Goal: Task Accomplishment & Management: Complete application form

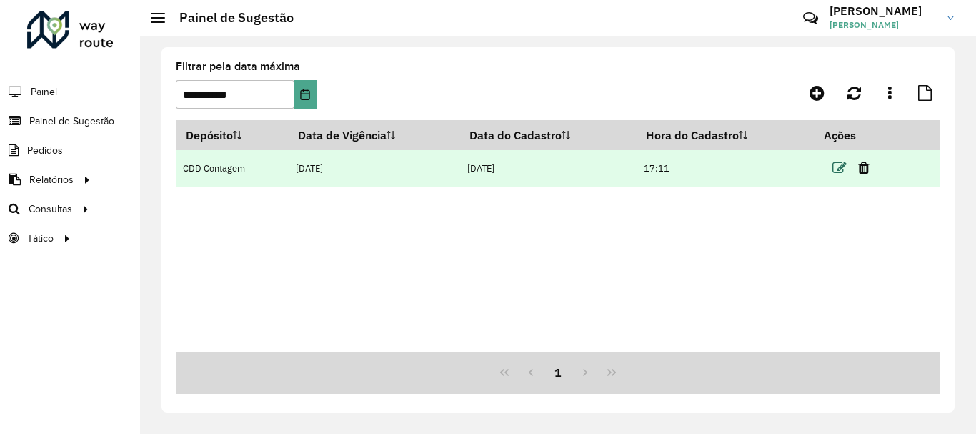
click at [838, 170] on icon at bounding box center [840, 168] width 14 height 14
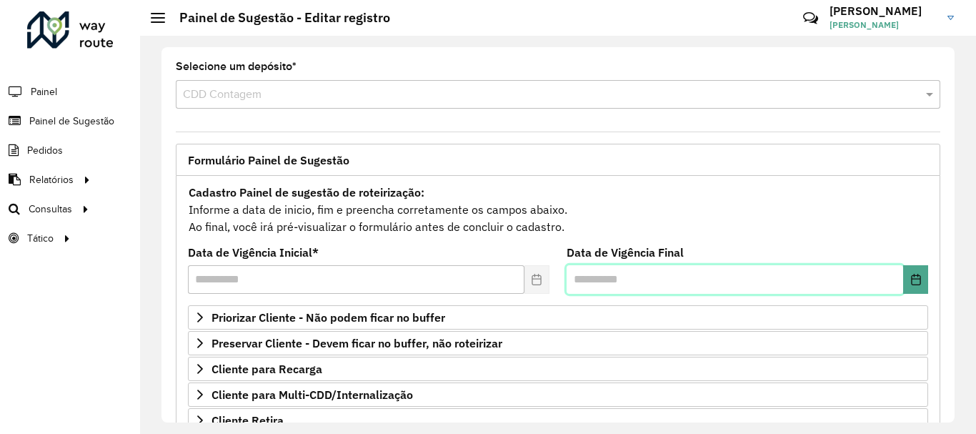
click at [703, 277] on input "text" at bounding box center [735, 279] width 337 height 29
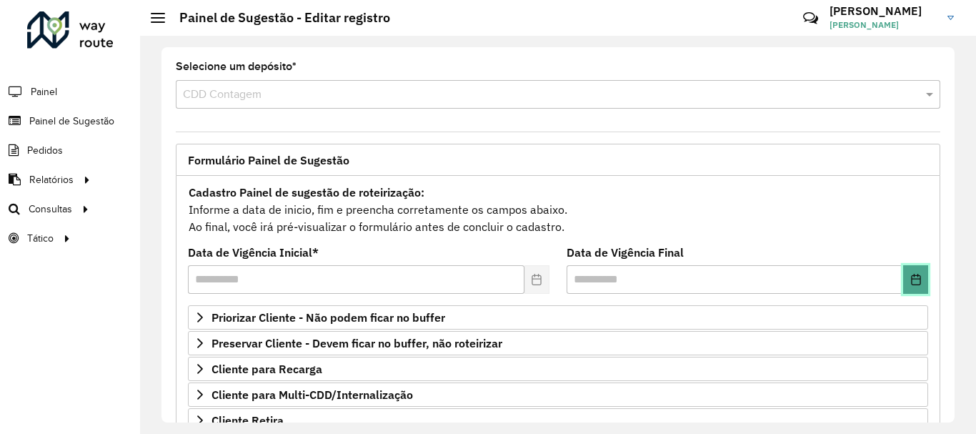
click at [918, 278] on button "Choose Date" at bounding box center [915, 279] width 25 height 29
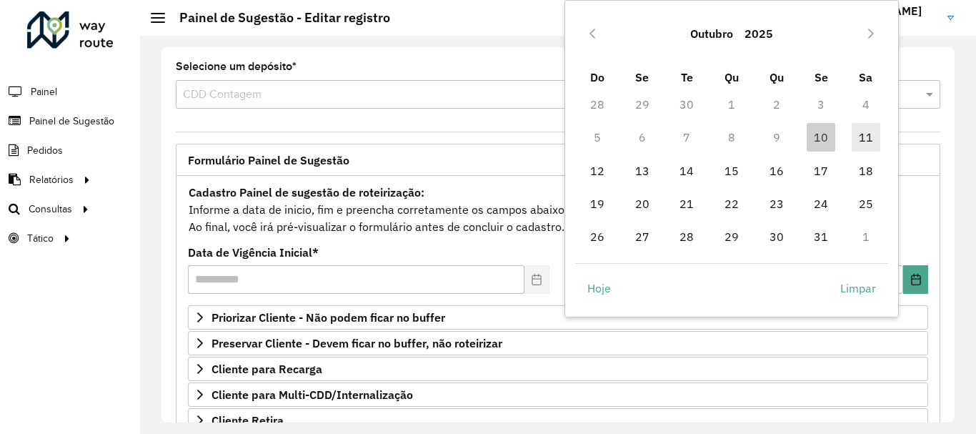
click at [879, 141] on span "11" at bounding box center [866, 137] width 29 height 29
type input "**********"
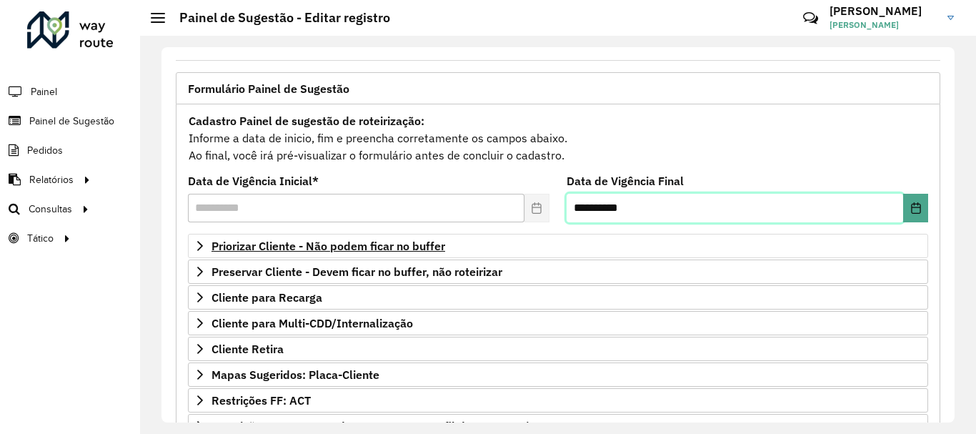
scroll to position [143, 0]
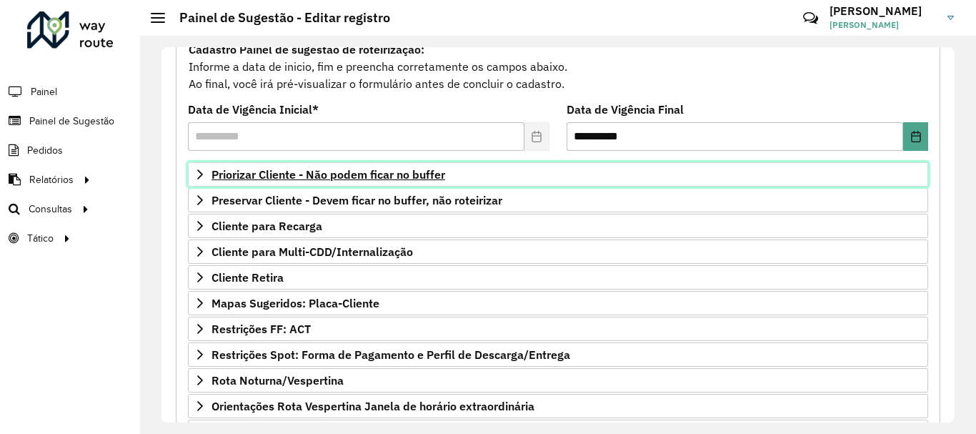
click at [429, 172] on span "Priorizar Cliente - Não podem ficar no buffer" at bounding box center [329, 174] width 234 height 11
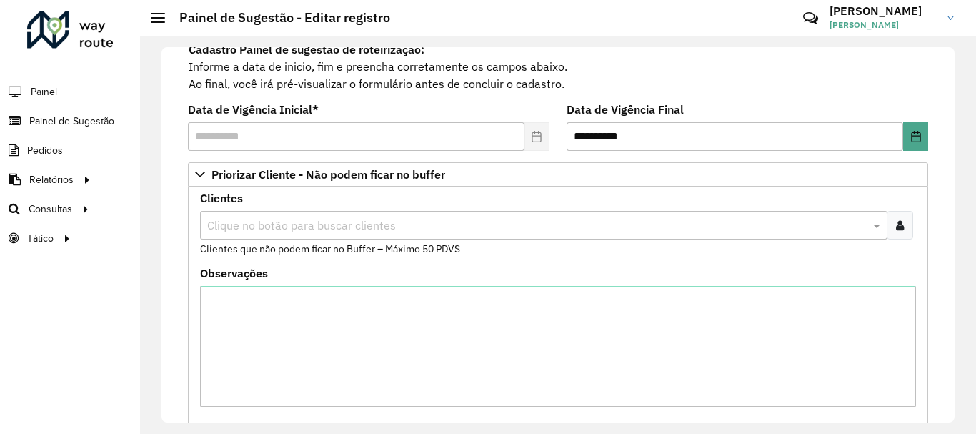
click at [374, 215] on div "Clique no botão para buscar clientes" at bounding box center [543, 225] width 687 height 29
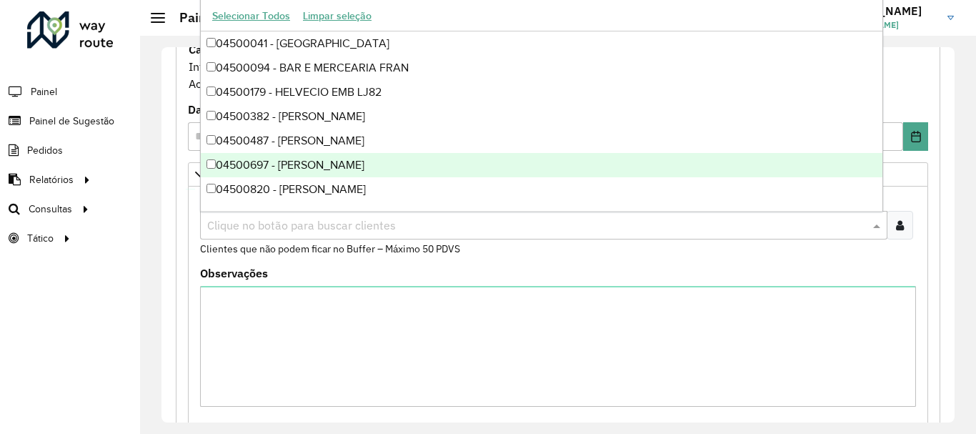
paste input "****"
type input "****"
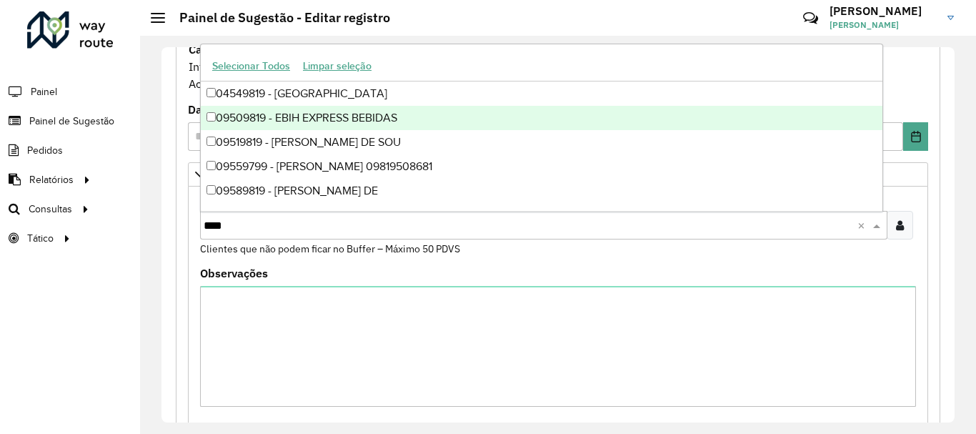
click at [387, 118] on div "09509819 - EBIH EXPRESS BEBIDAS" at bounding box center [542, 118] width 682 height 24
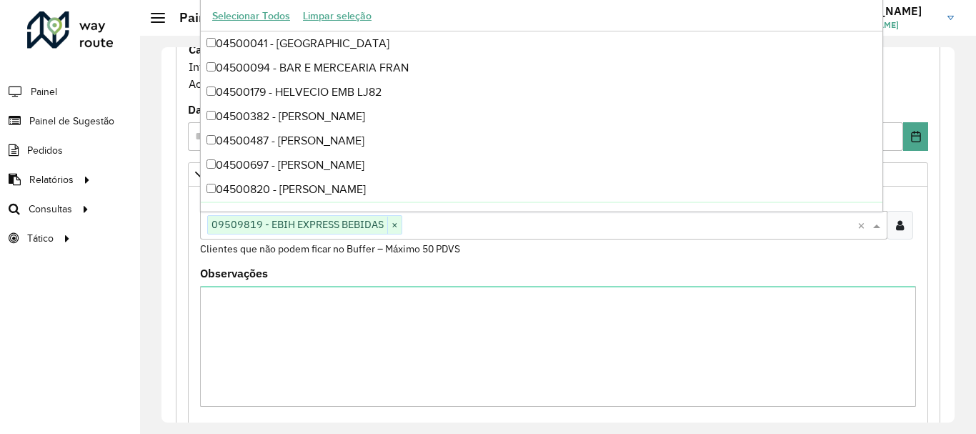
click at [408, 261] on formly-field "Clientes Clique no botão para buscar clientes 09509819 - EBIH EXPRESS BEBIDAS ×…" at bounding box center [558, 230] width 733 height 75
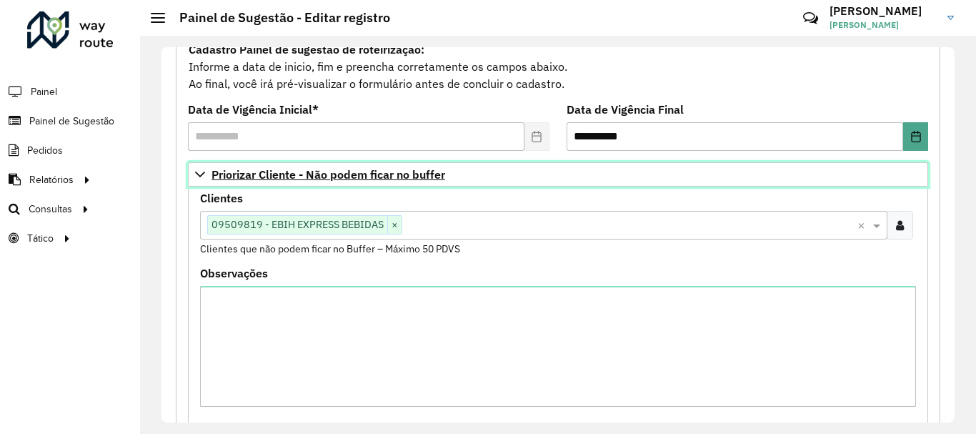
click at [394, 182] on link "Priorizar Cliente - Não podem ficar no buffer" at bounding box center [558, 174] width 740 height 24
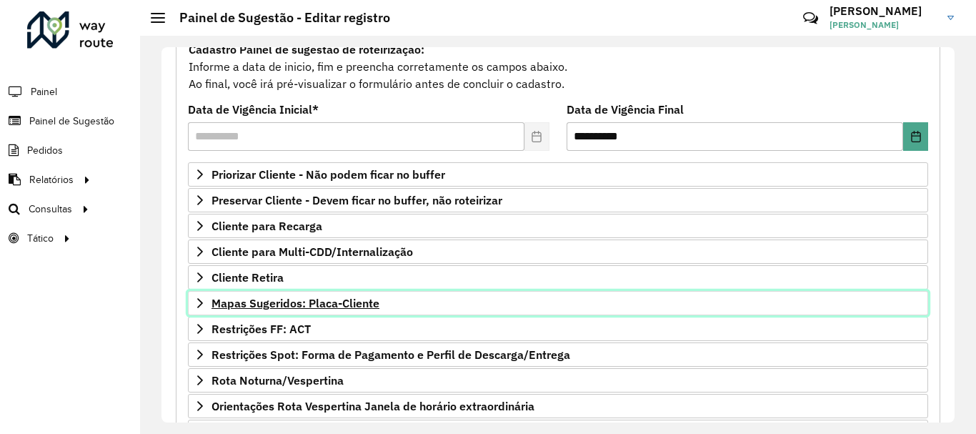
click at [296, 308] on span "Mapas Sugeridos: Placa-Cliente" at bounding box center [296, 302] width 168 height 11
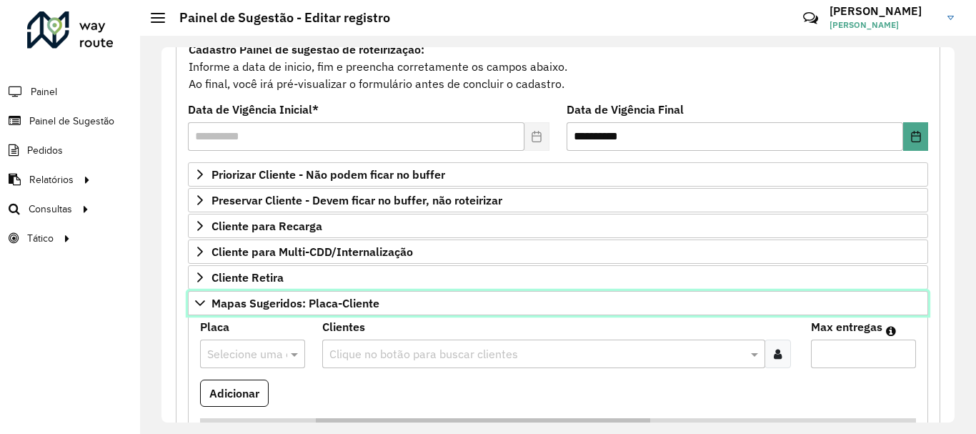
scroll to position [214, 0]
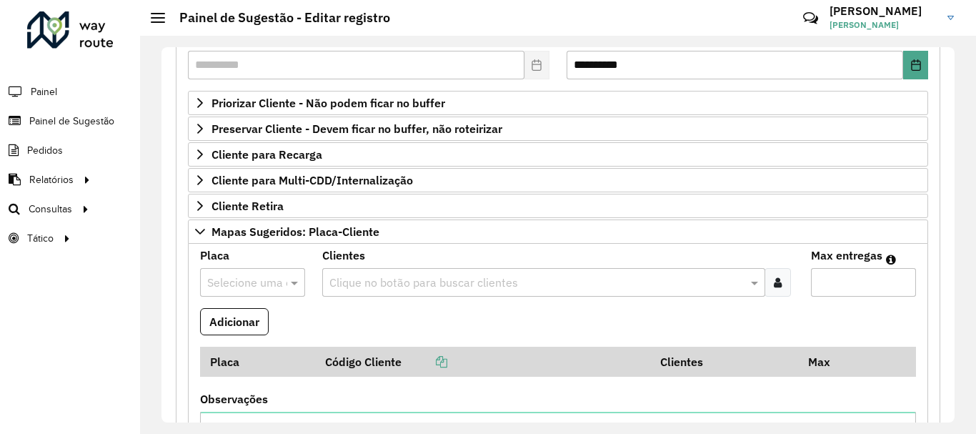
click at [369, 284] on input "text" at bounding box center [537, 282] width 422 height 17
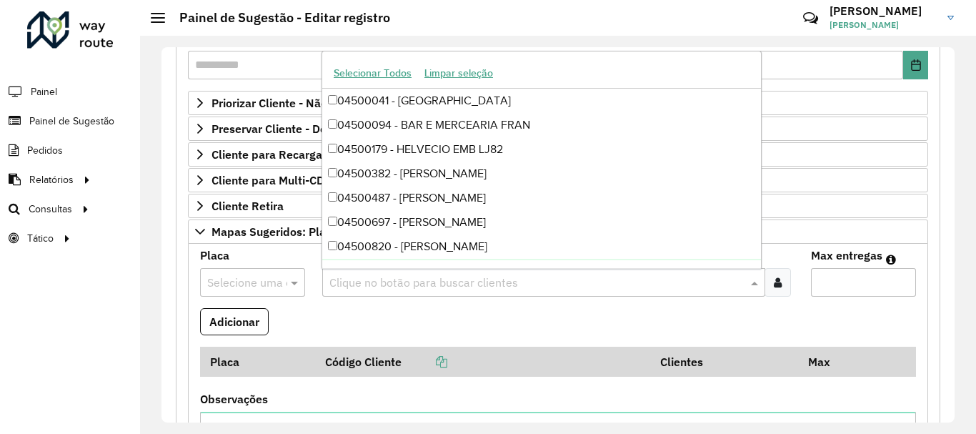
paste input "*****"
type input "*****"
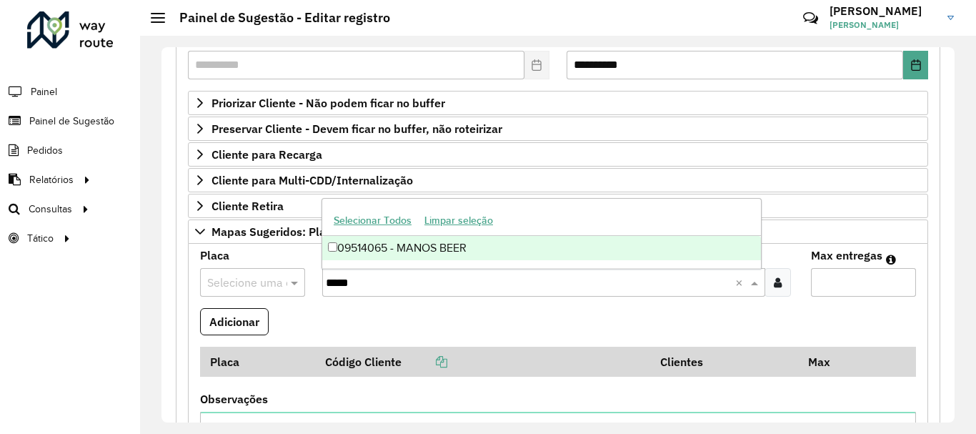
click at [383, 250] on div "09514065 - MANOS BEER" at bounding box center [541, 248] width 439 height 24
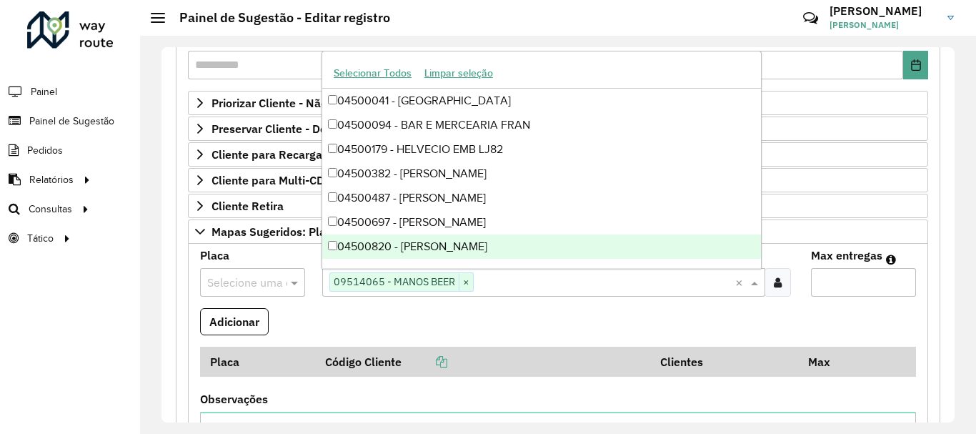
click at [272, 287] on div at bounding box center [252, 282] width 105 height 19
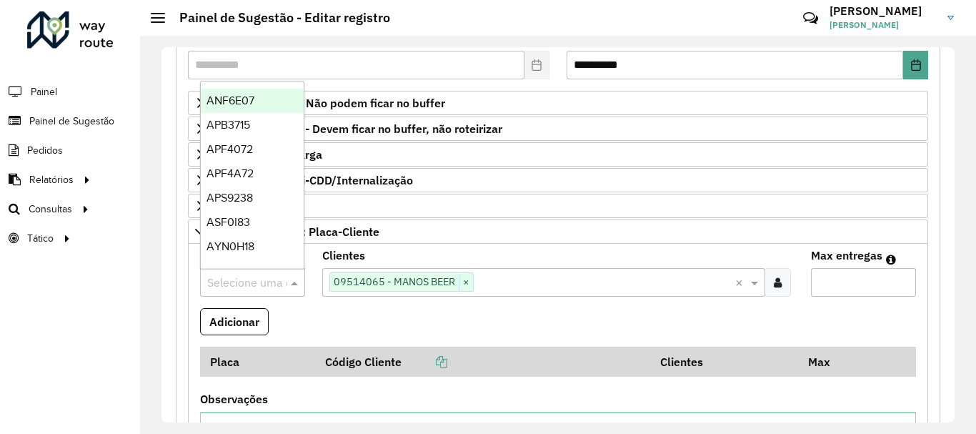
click at [291, 318] on formly-field "Adicionar" at bounding box center [558, 327] width 733 height 39
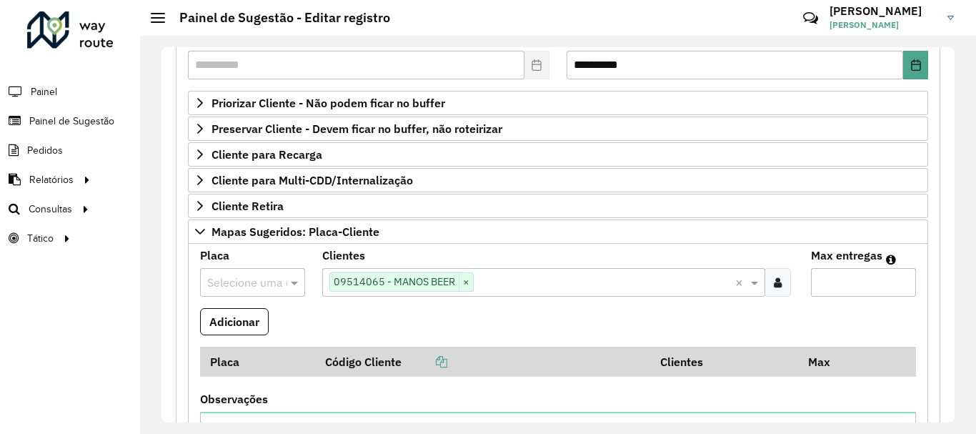
click at [240, 280] on input "text" at bounding box center [238, 282] width 62 height 17
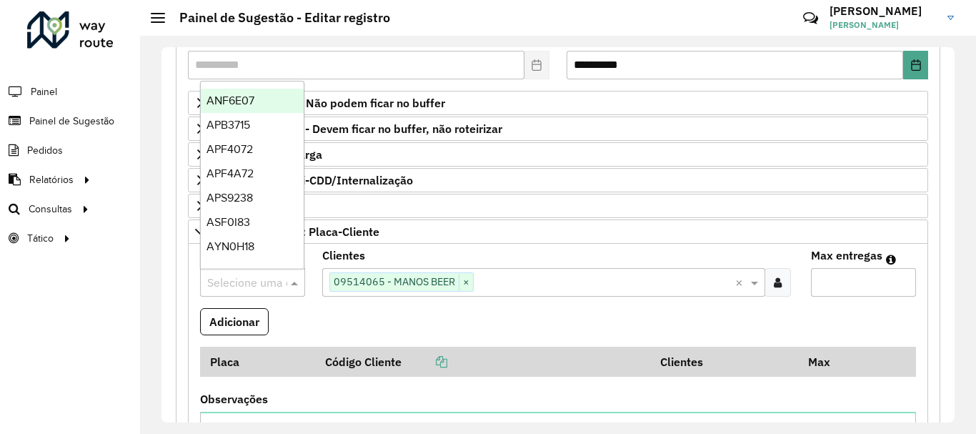
paste input "*******"
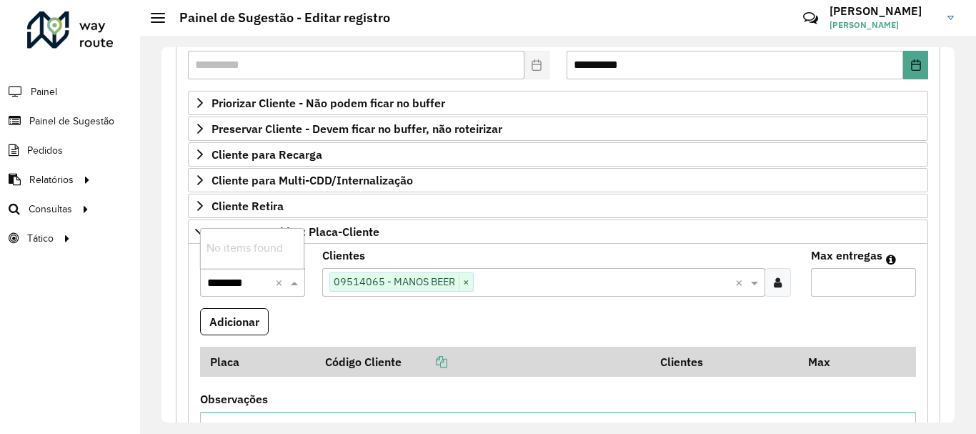
type input "*******"
click at [244, 248] on span "JQI9E36" at bounding box center [228, 248] width 43 height 12
click at [353, 315] on formly-field "Adicionar" at bounding box center [558, 327] width 733 height 39
click at [672, 287] on input "text" at bounding box center [605, 282] width 262 height 17
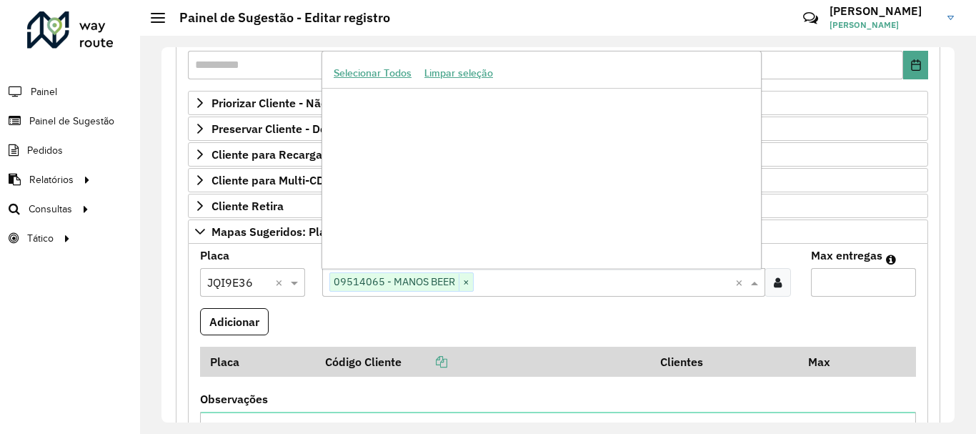
scroll to position [134777, 0]
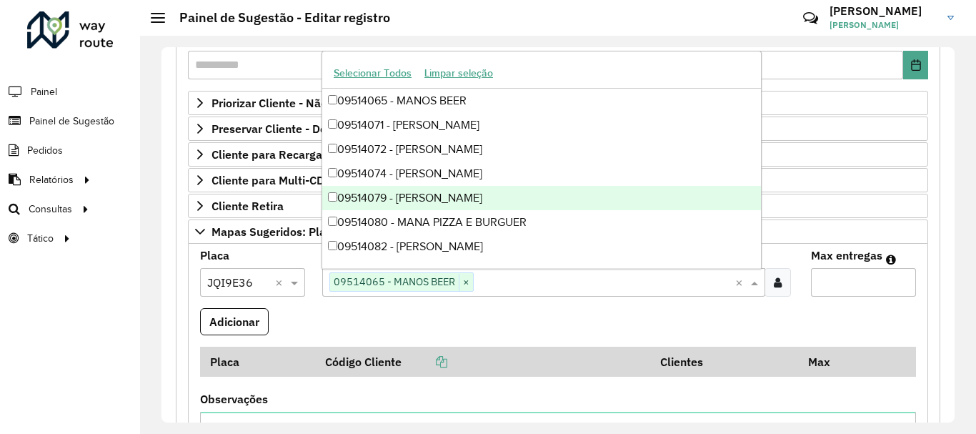
click at [530, 322] on formly-field "Adicionar" at bounding box center [558, 327] width 733 height 39
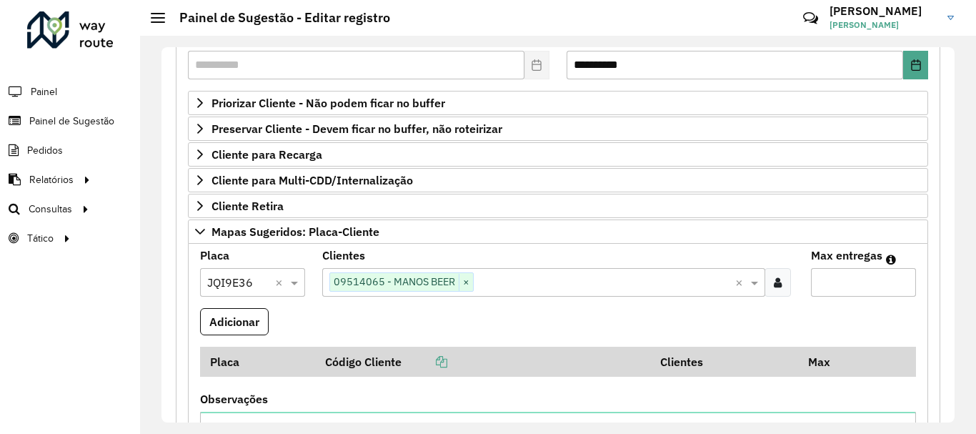
click at [360, 303] on formly-field "Clientes Clique no botão para buscar clientes 09514065 - MANOS BEER × ×" at bounding box center [558, 279] width 489 height 58
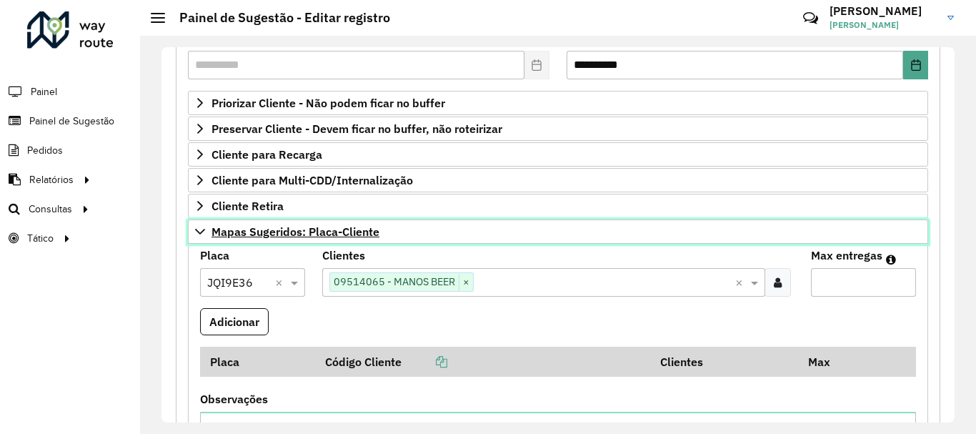
click at [359, 235] on span "Mapas Sugeridos: Placa-Cliente" at bounding box center [296, 231] width 168 height 11
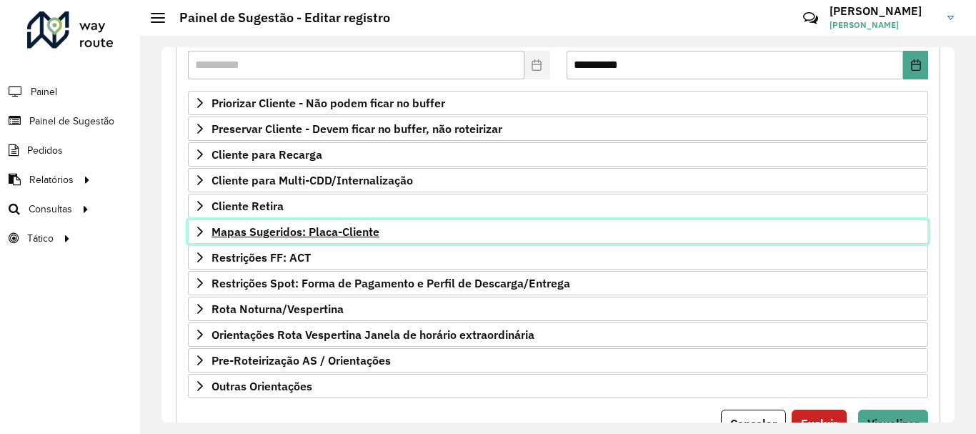
click at [362, 227] on span "Mapas Sugeridos: Placa-Cliente" at bounding box center [296, 231] width 168 height 11
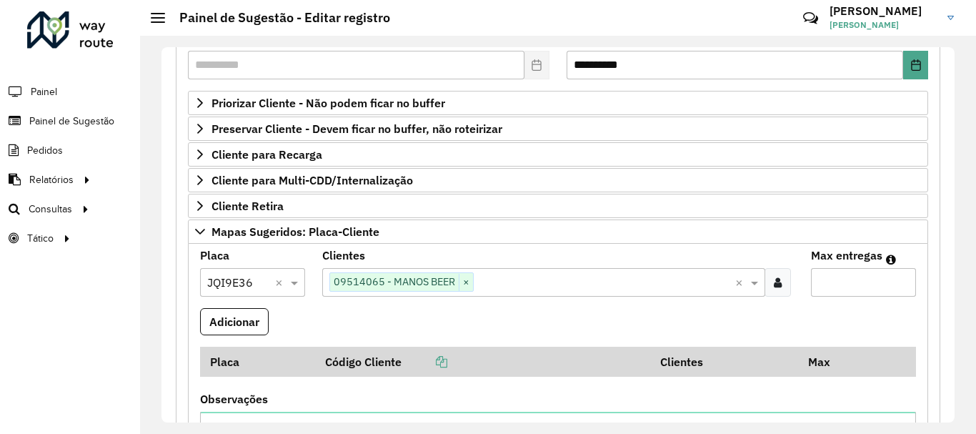
click at [875, 294] on input "Max entregas" at bounding box center [863, 282] width 105 height 29
type input "**"
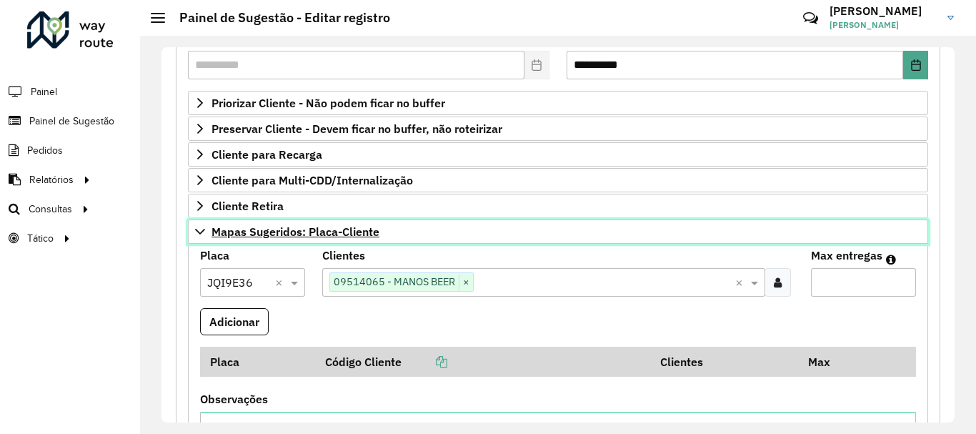
click at [279, 223] on link "Mapas Sugeridos: Placa-Cliente" at bounding box center [558, 231] width 740 height 24
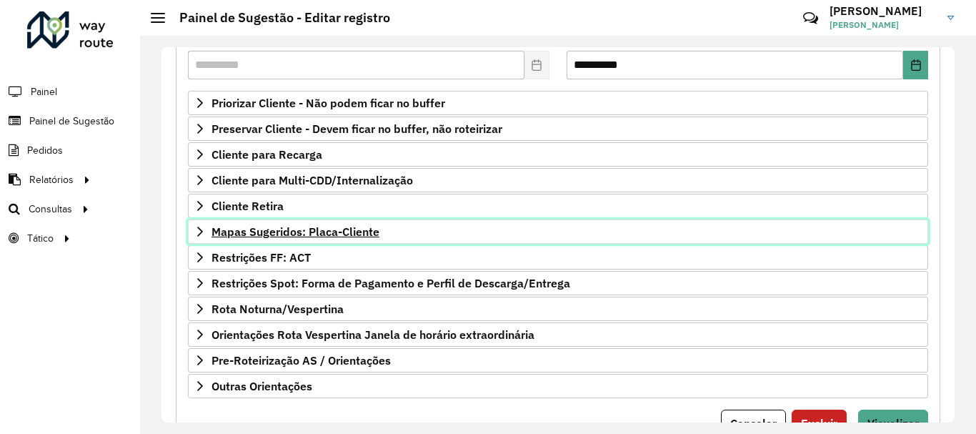
click at [355, 232] on span "Mapas Sugeridos: Placa-Cliente" at bounding box center [296, 231] width 168 height 11
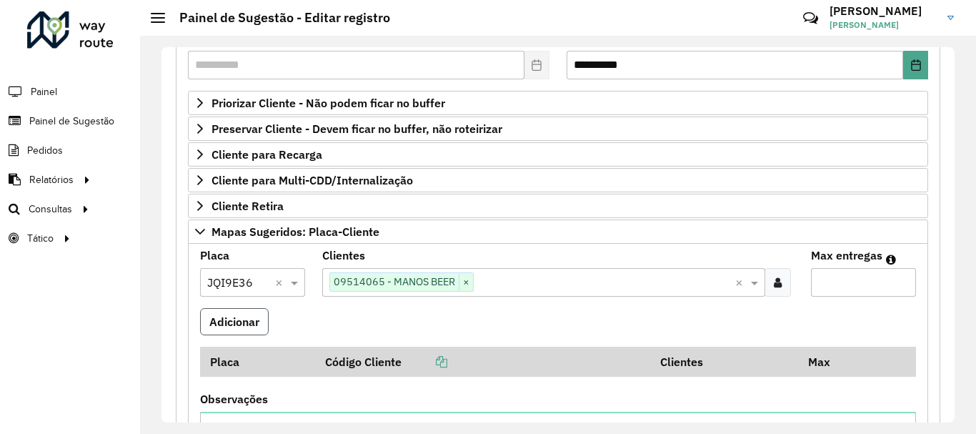
click at [228, 316] on button "Adicionar" at bounding box center [234, 321] width 69 height 27
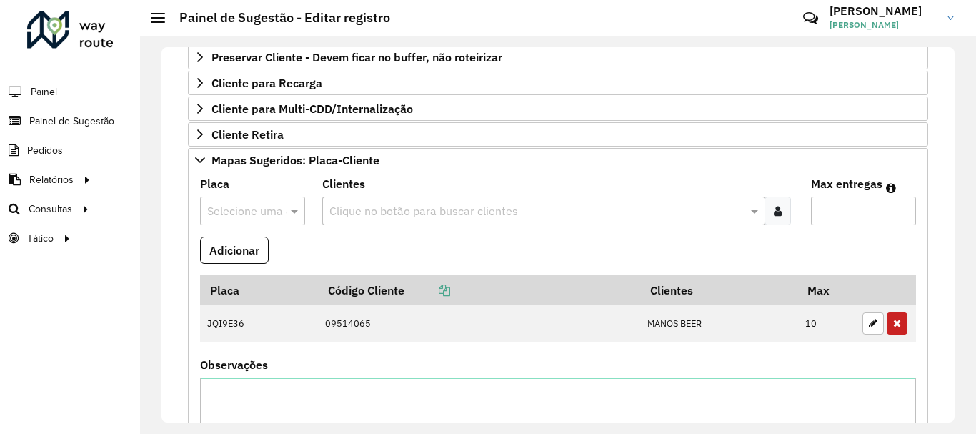
scroll to position [357, 0]
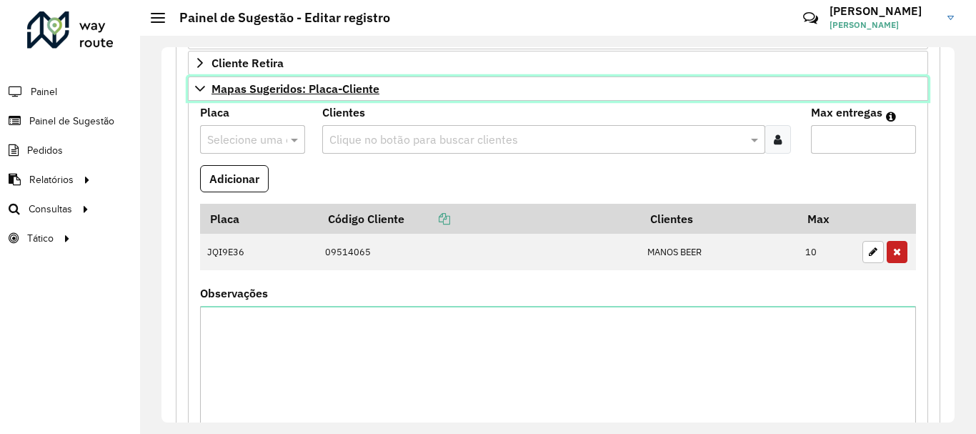
click at [232, 93] on span "Mapas Sugeridos: Placa-Cliente" at bounding box center [296, 88] width 168 height 11
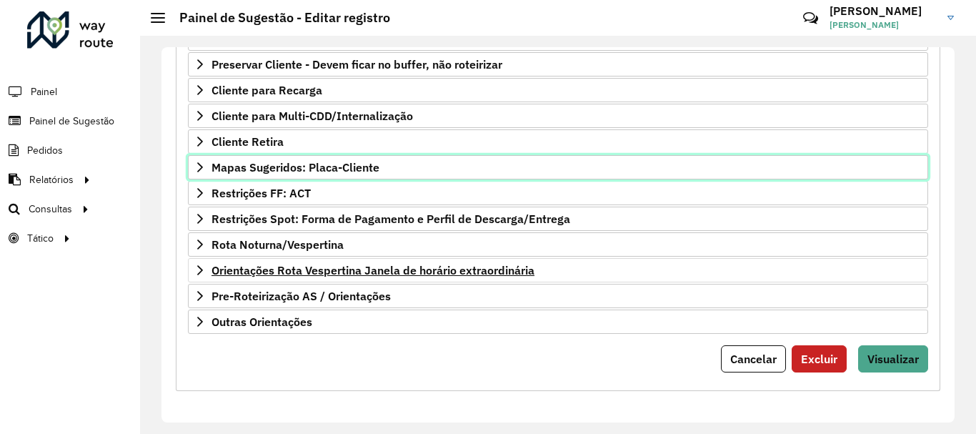
scroll to position [207, 0]
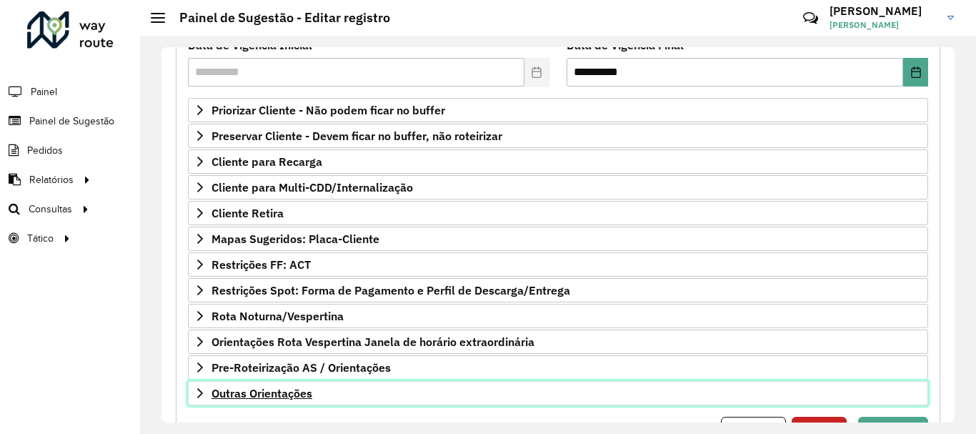
click at [255, 387] on span "Outras Orientações" at bounding box center [262, 392] width 101 height 11
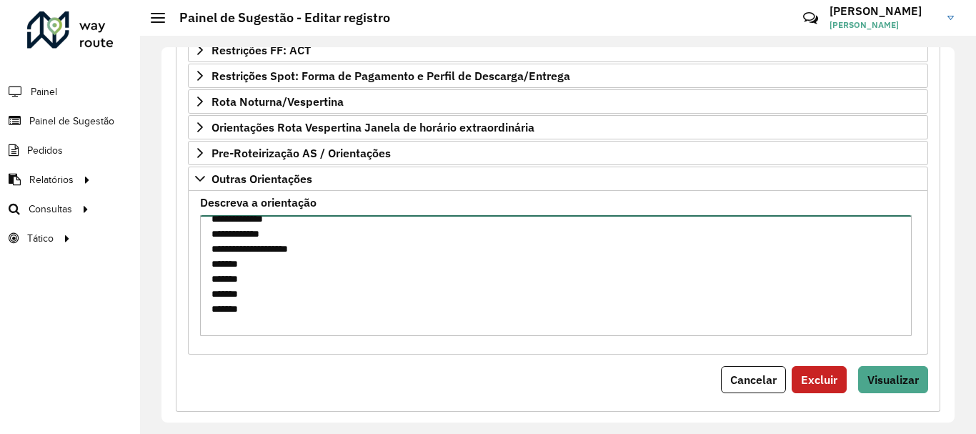
scroll to position [810, 0]
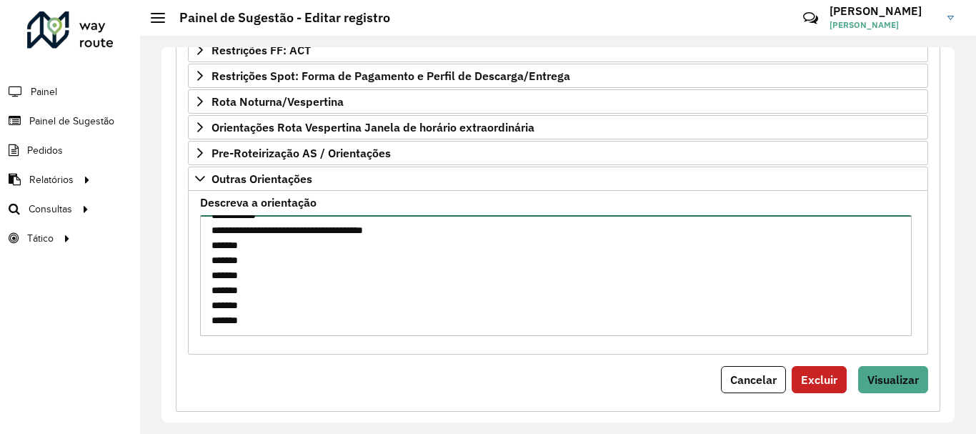
drag, startPoint x: 211, startPoint y: 229, endPoint x: 379, endPoint y: 344, distance: 203.6
click at [379, 344] on formly-field "**********" at bounding box center [558, 272] width 733 height 150
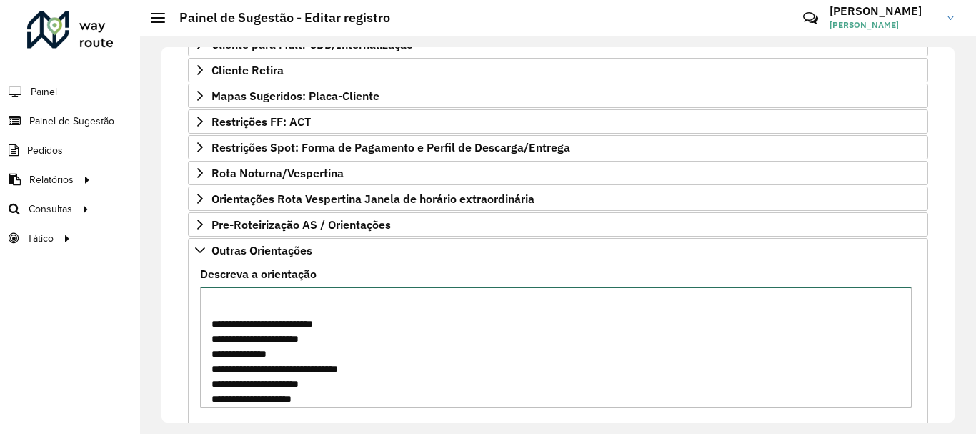
scroll to position [442, 0]
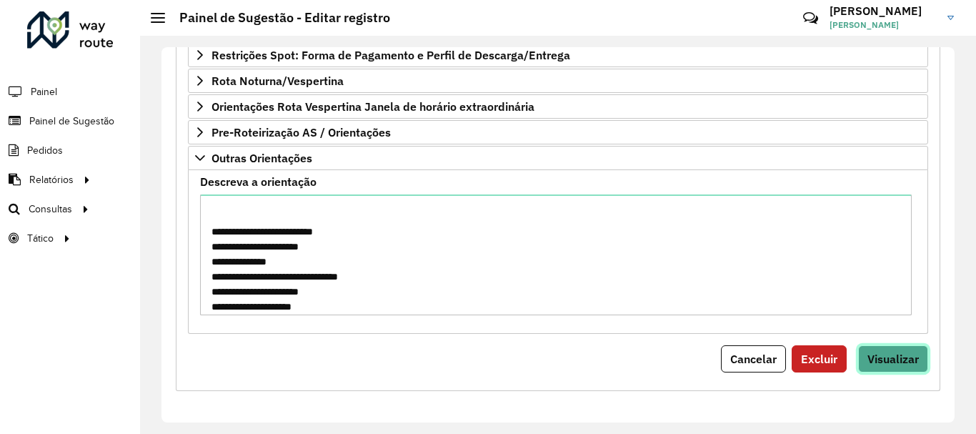
click at [910, 352] on span "Visualizar" at bounding box center [893, 359] width 51 height 14
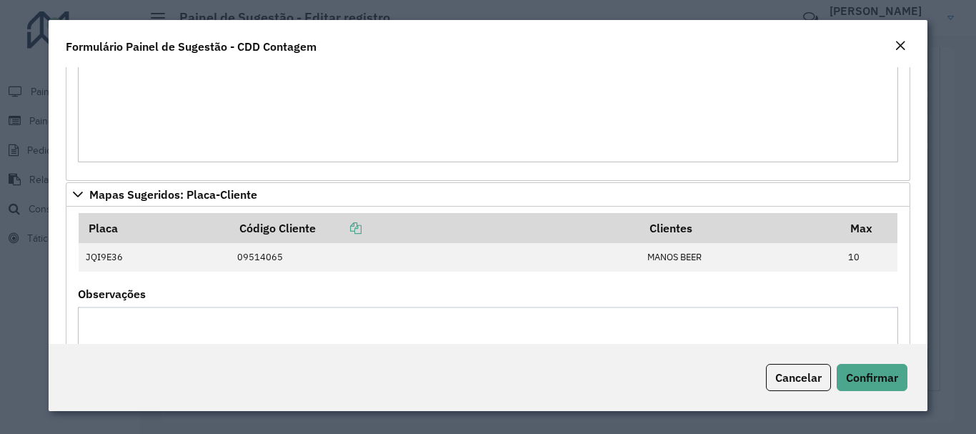
scroll to position [286, 0]
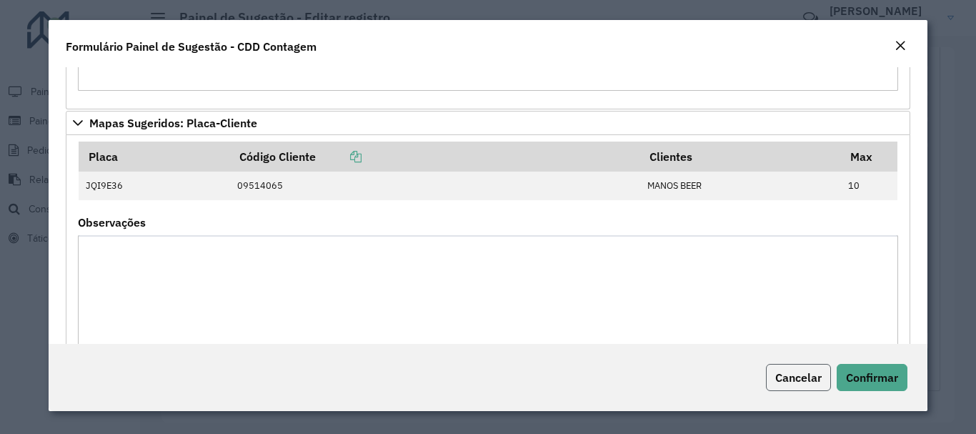
click at [808, 386] on button "Cancelar" at bounding box center [798, 377] width 65 height 27
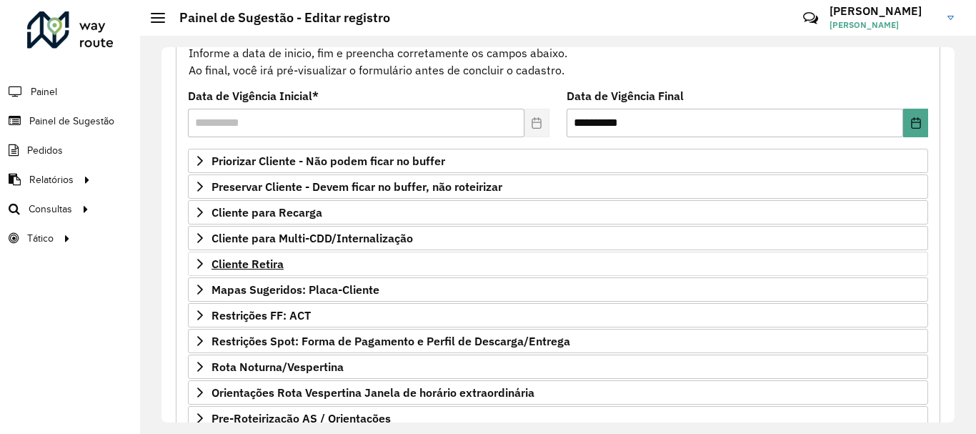
scroll to position [228, 0]
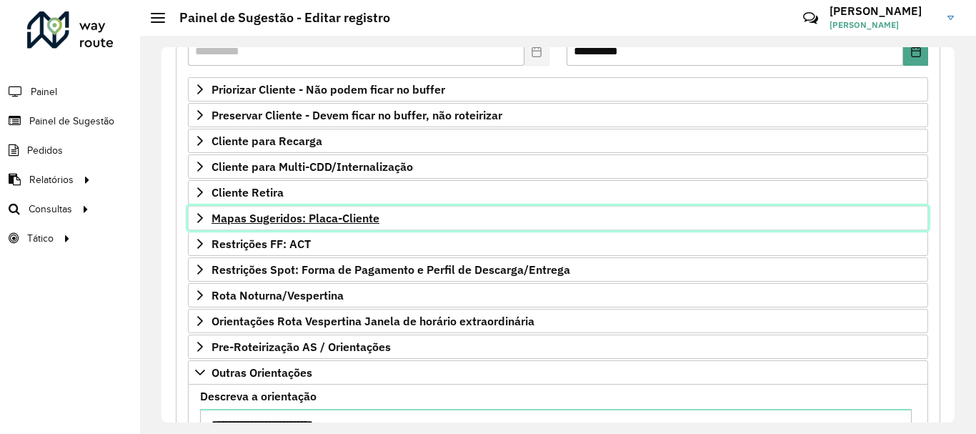
click at [357, 213] on span "Mapas Sugeridos: Placa-Cliente" at bounding box center [296, 217] width 168 height 11
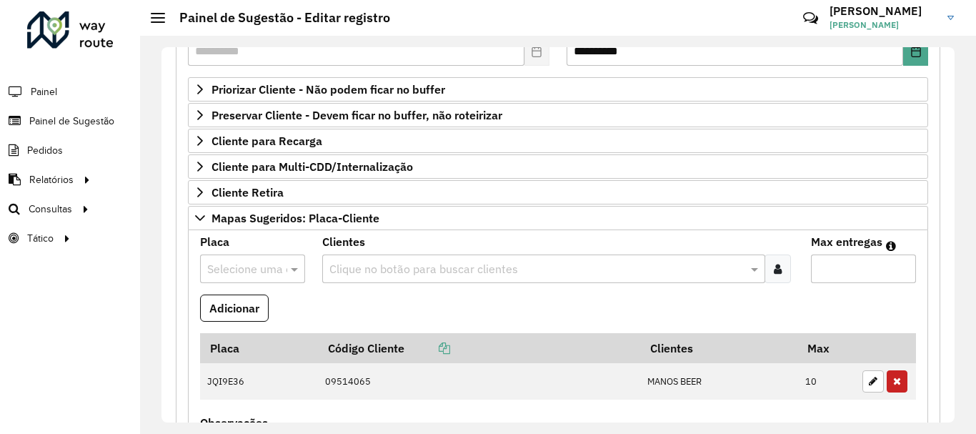
click at [269, 262] on div at bounding box center [252, 268] width 105 height 19
type input "****"
click at [267, 224] on div "GWH1A47" at bounding box center [252, 234] width 103 height 24
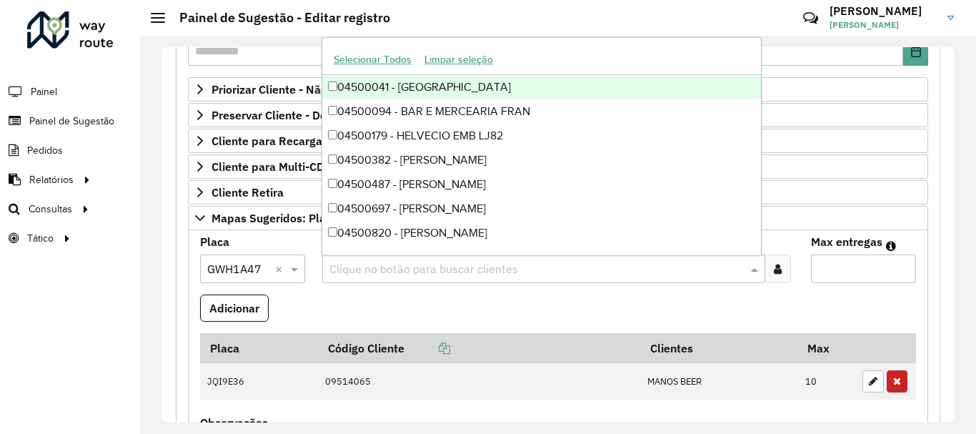
click at [359, 271] on input "text" at bounding box center [537, 269] width 422 height 17
paste input "*****"
type input "*****"
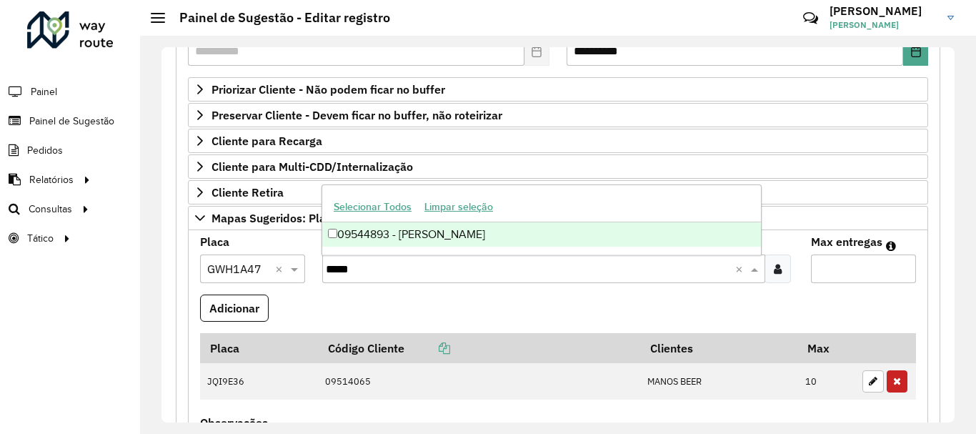
click at [452, 229] on div "09544893 - [PERSON_NAME]" at bounding box center [541, 234] width 439 height 24
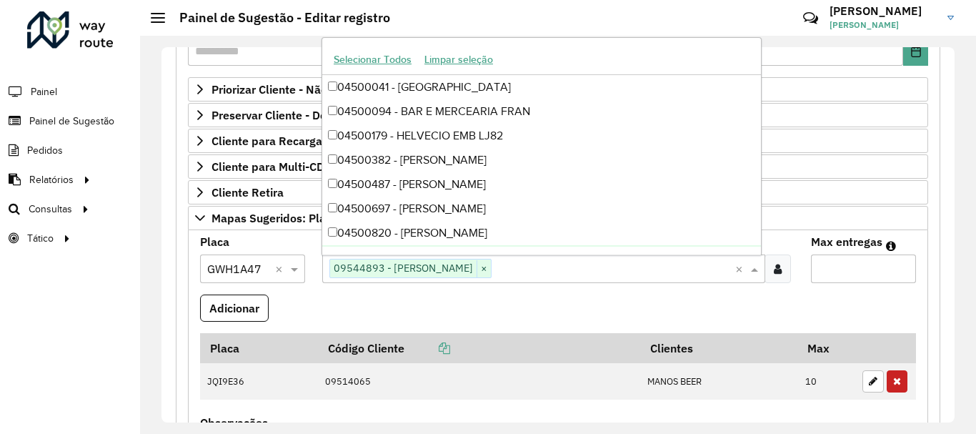
click at [873, 264] on input "Max entregas" at bounding box center [863, 268] width 105 height 29
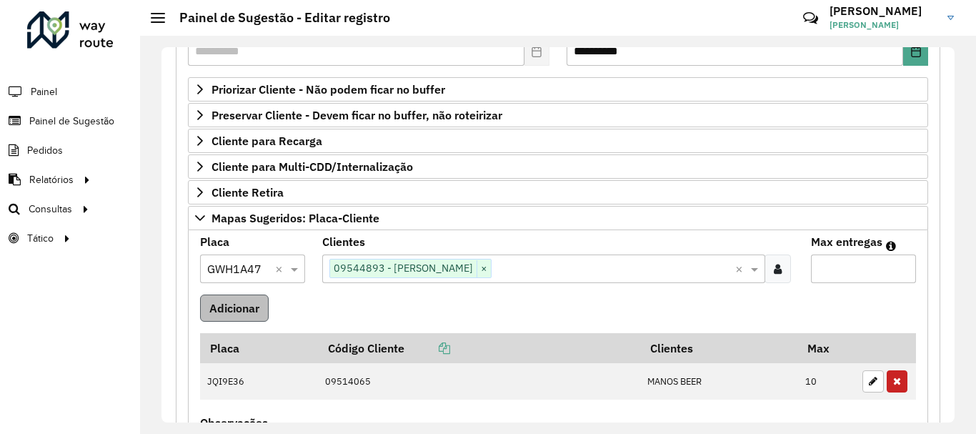
type input "**"
click at [253, 311] on button "Adicionar" at bounding box center [234, 307] width 69 height 27
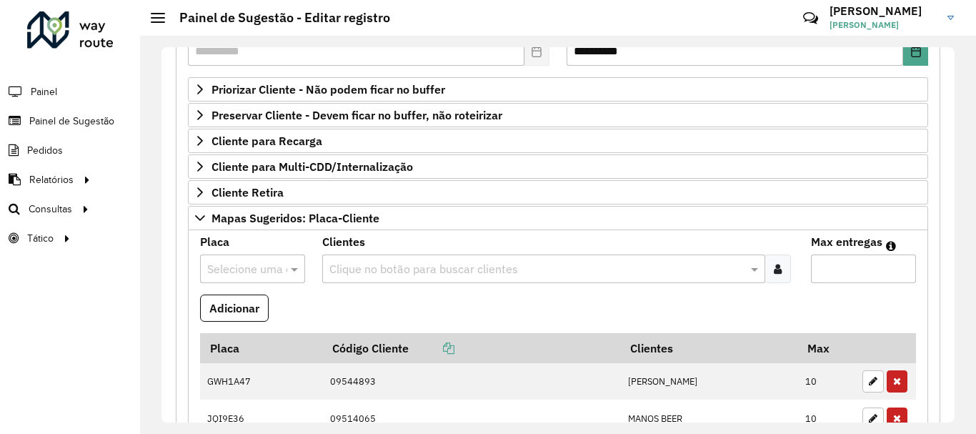
scroll to position [371, 0]
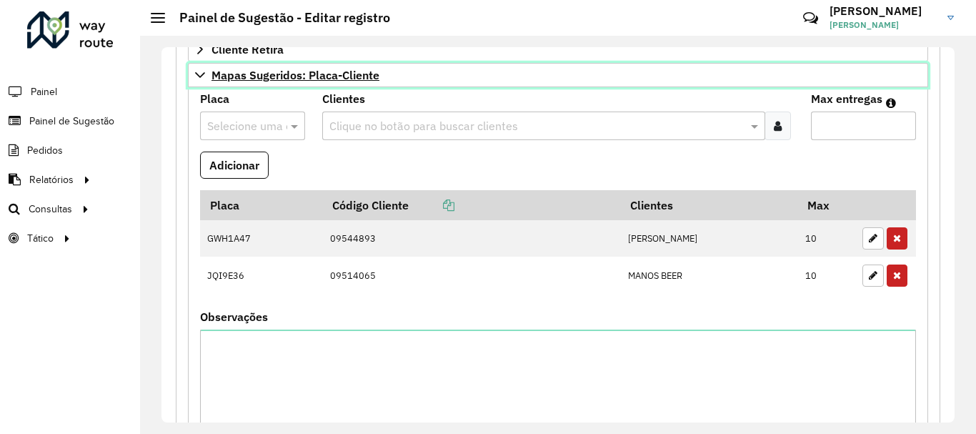
click at [321, 77] on span "Mapas Sugeridos: Placa-Cliente" at bounding box center [296, 74] width 168 height 11
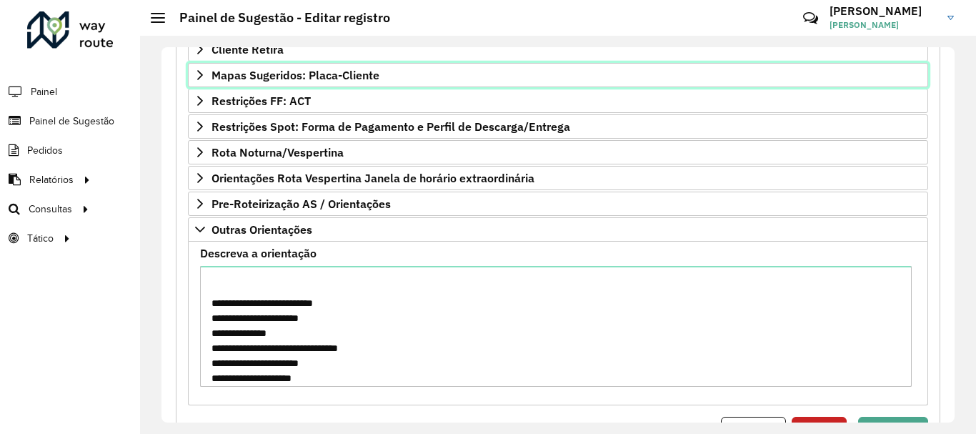
scroll to position [442, 0]
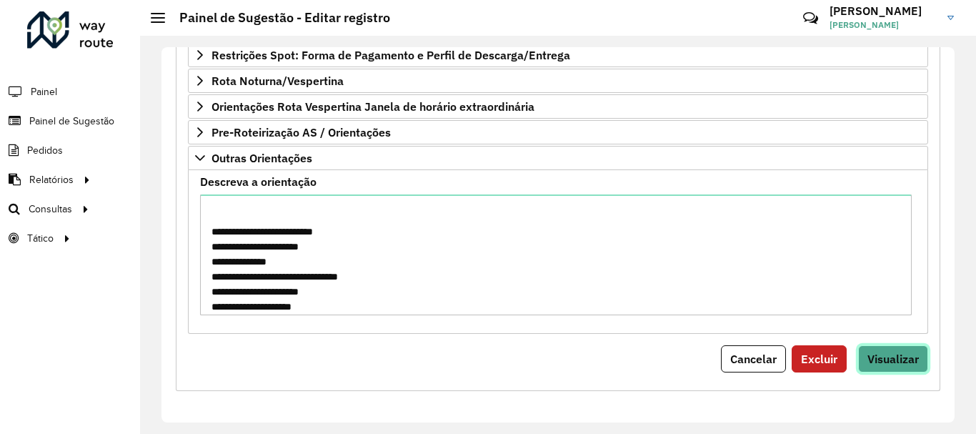
click at [870, 367] on button "Visualizar" at bounding box center [893, 358] width 70 height 27
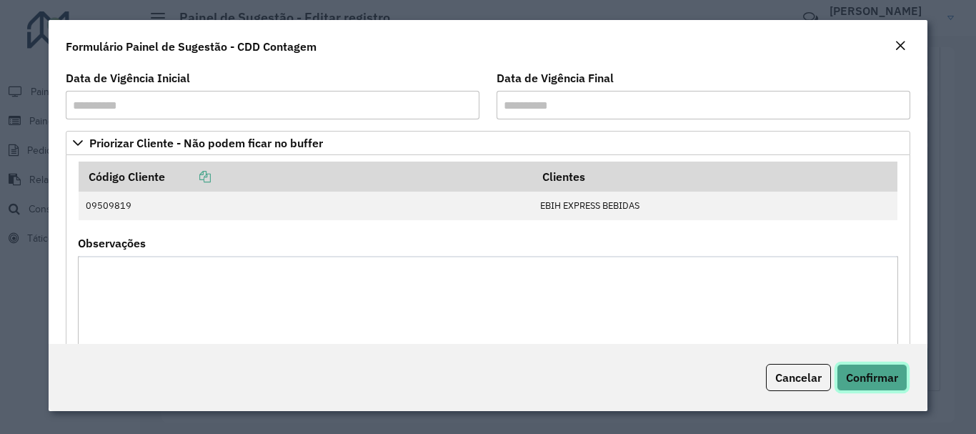
click at [898, 374] on span "Confirmar" at bounding box center [872, 377] width 52 height 14
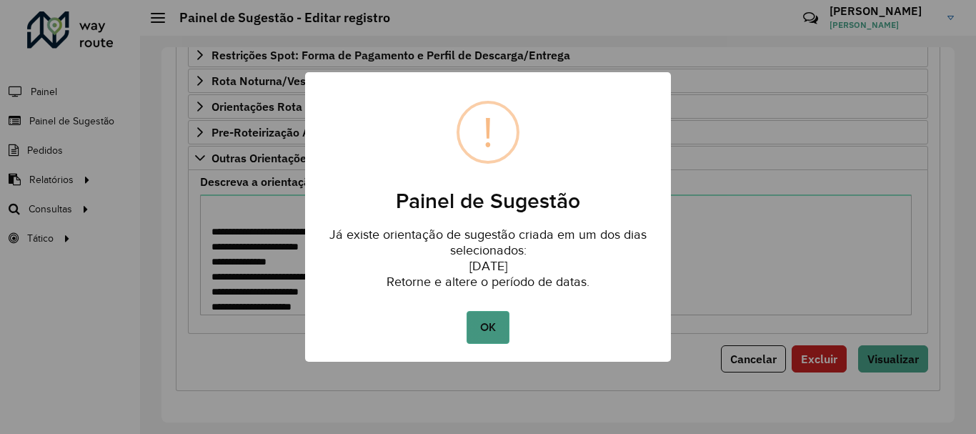
click at [494, 320] on button "OK" at bounding box center [488, 327] width 42 height 33
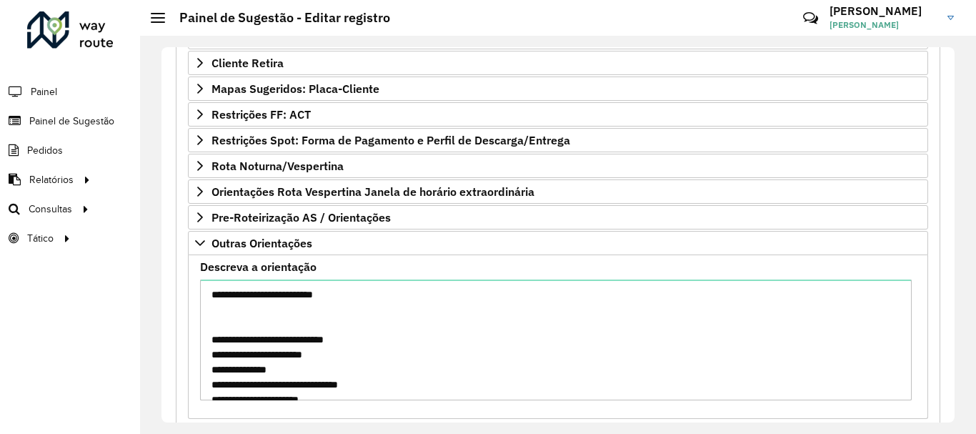
scroll to position [71, 0]
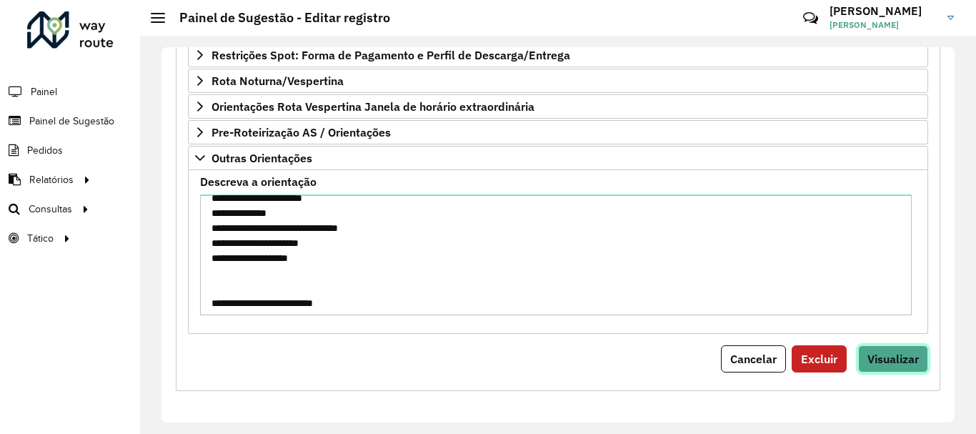
click at [877, 367] on button "Visualizar" at bounding box center [893, 358] width 70 height 27
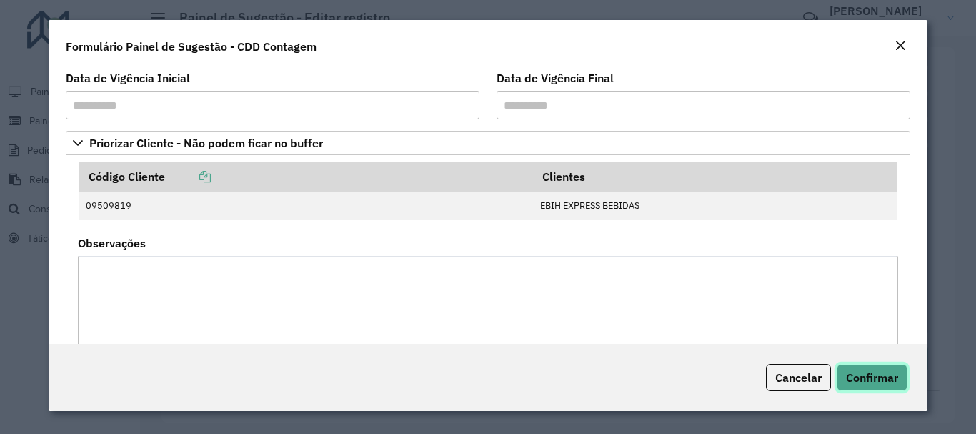
click at [856, 372] on span "Confirmar" at bounding box center [872, 377] width 52 height 14
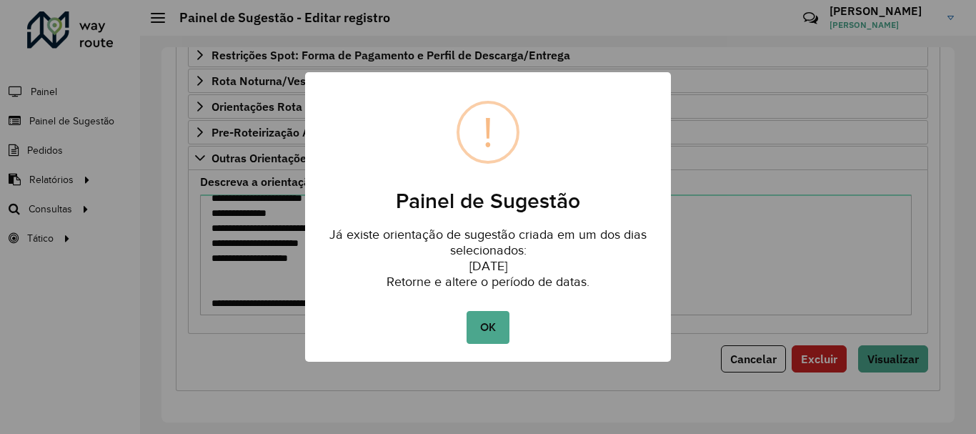
click at [512, 330] on div "OK No Cancel" at bounding box center [488, 327] width 366 height 40
click at [501, 324] on button "OK" at bounding box center [488, 327] width 42 height 33
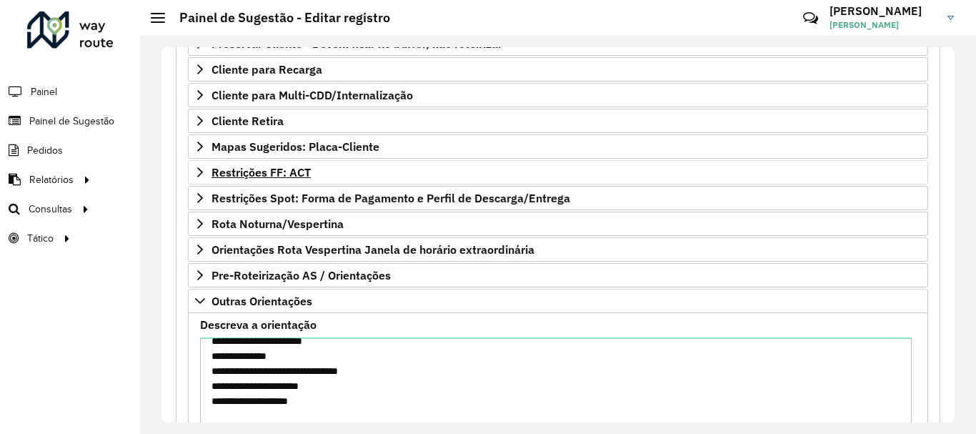
scroll to position [157, 0]
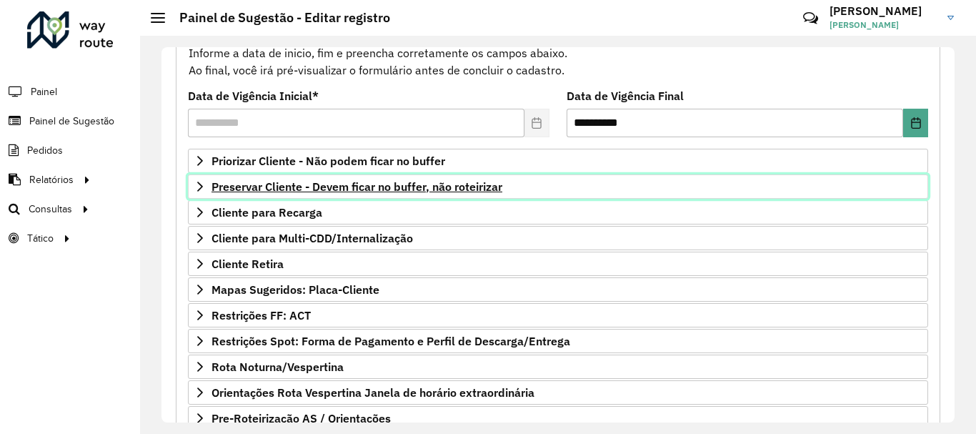
click at [407, 191] on span "Preservar Cliente - Devem ficar no buffer, não roteirizar" at bounding box center [357, 186] width 291 height 11
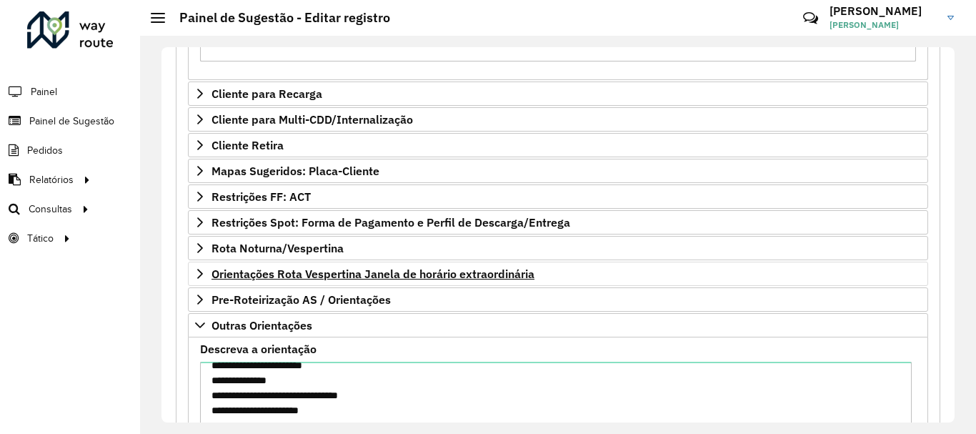
scroll to position [585, 0]
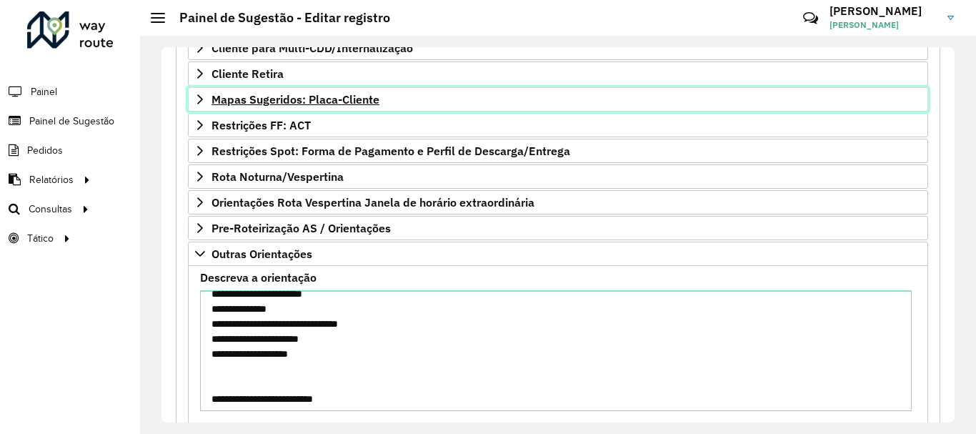
click at [324, 95] on span "Mapas Sugeridos: Placa-Cliente" at bounding box center [296, 99] width 168 height 11
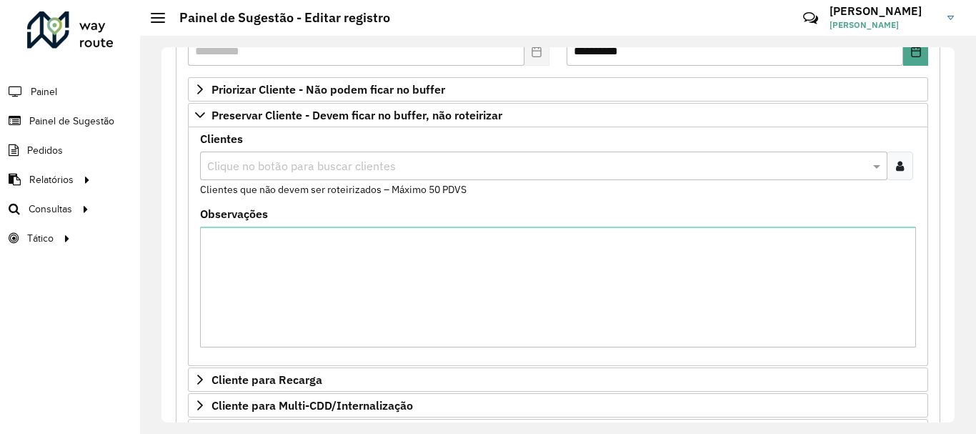
scroll to position [157, 0]
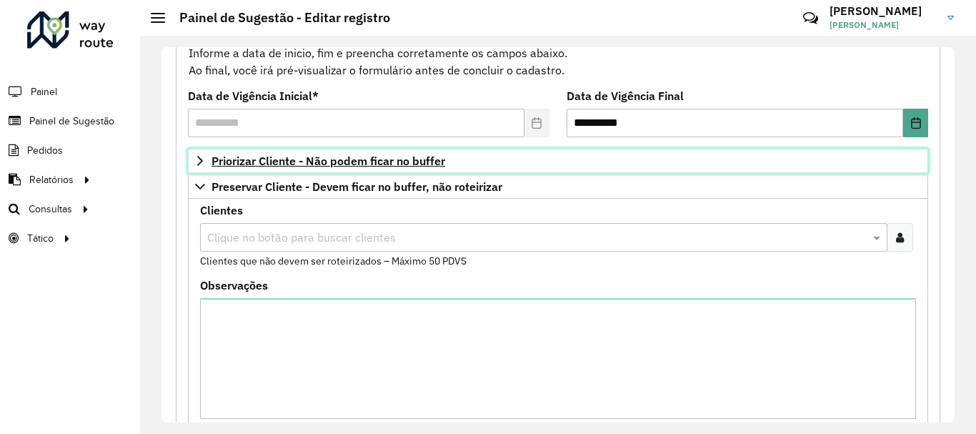
click at [339, 157] on span "Priorizar Cliente - Não podem ficar no buffer" at bounding box center [329, 160] width 234 height 11
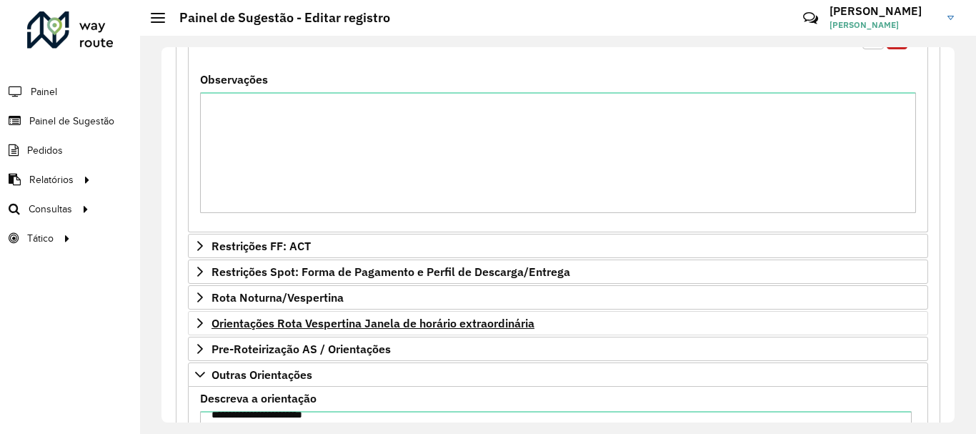
scroll to position [1157, 0]
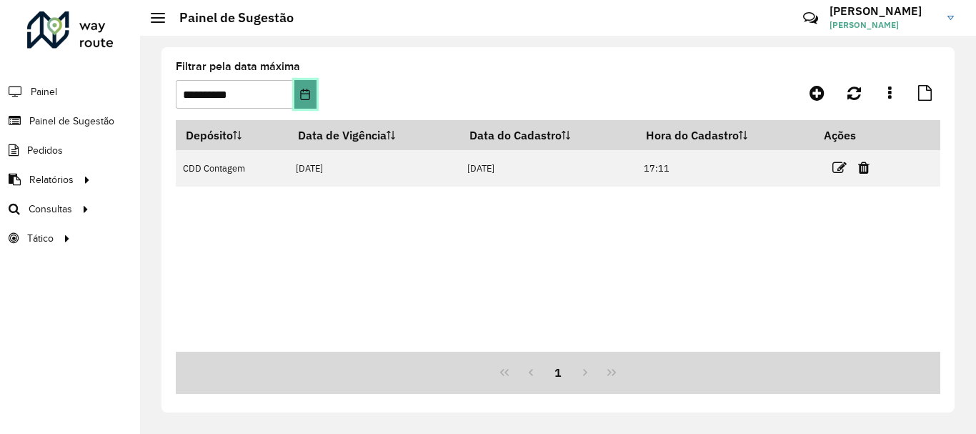
click at [309, 99] on icon "Choose Date" at bounding box center [304, 94] width 11 height 11
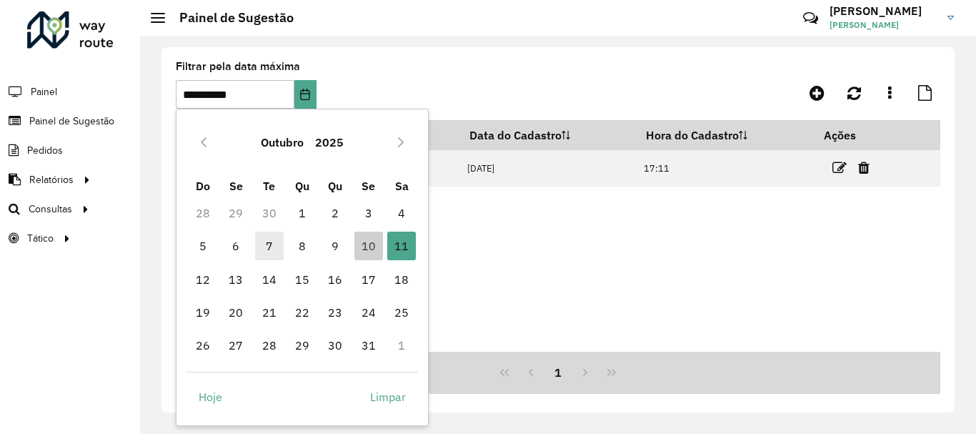
click at [263, 247] on span "7" at bounding box center [269, 246] width 29 height 29
type input "**********"
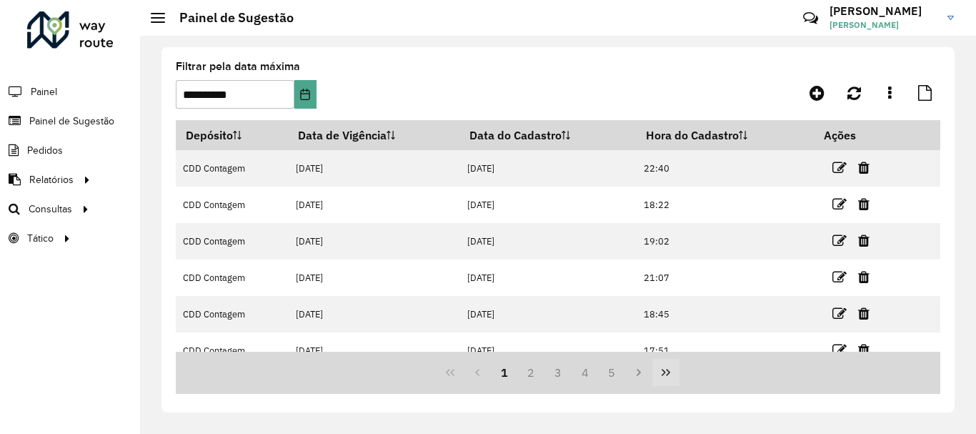
click at [662, 377] on icon "Last Page" at bounding box center [665, 372] width 11 height 11
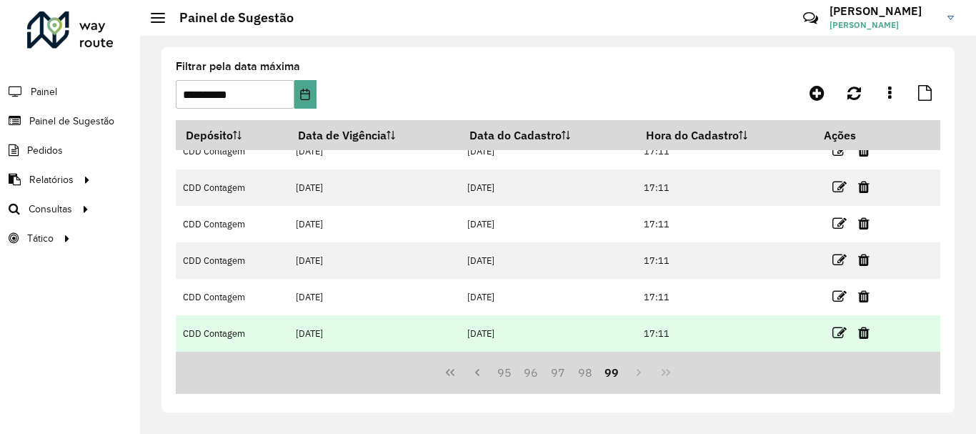
click at [837, 325] on link at bounding box center [840, 332] width 14 height 19
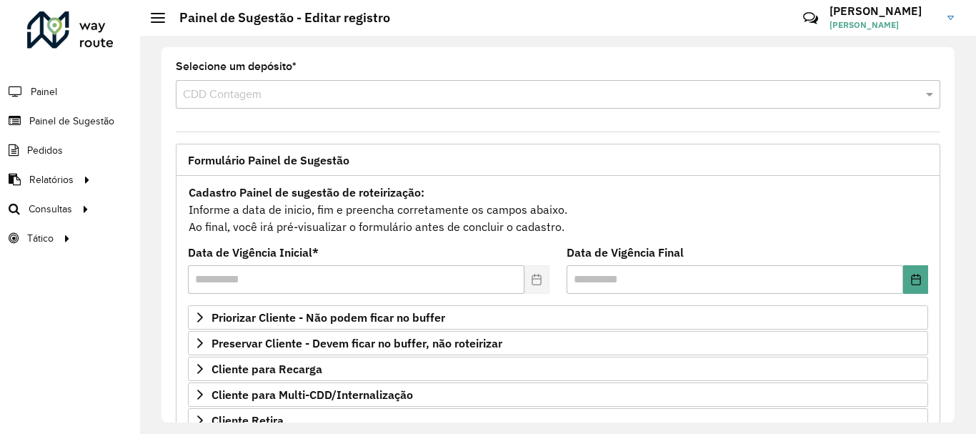
scroll to position [279, 0]
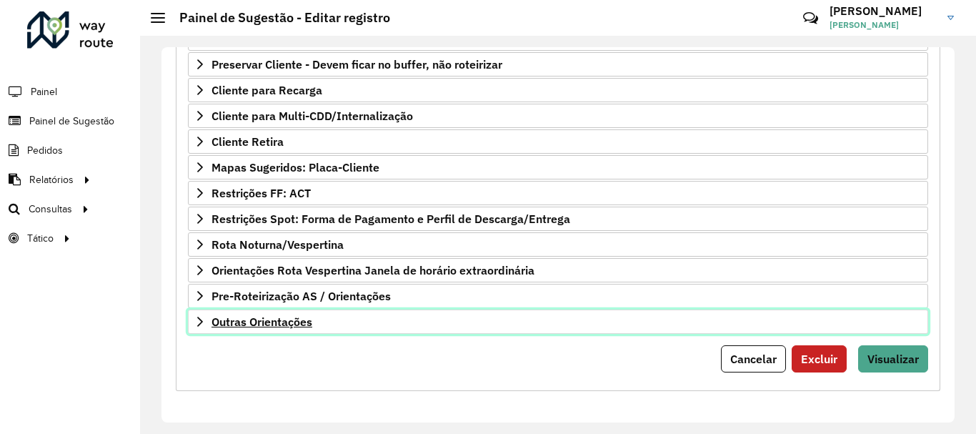
click at [247, 318] on span "Outras Orientações" at bounding box center [262, 321] width 101 height 11
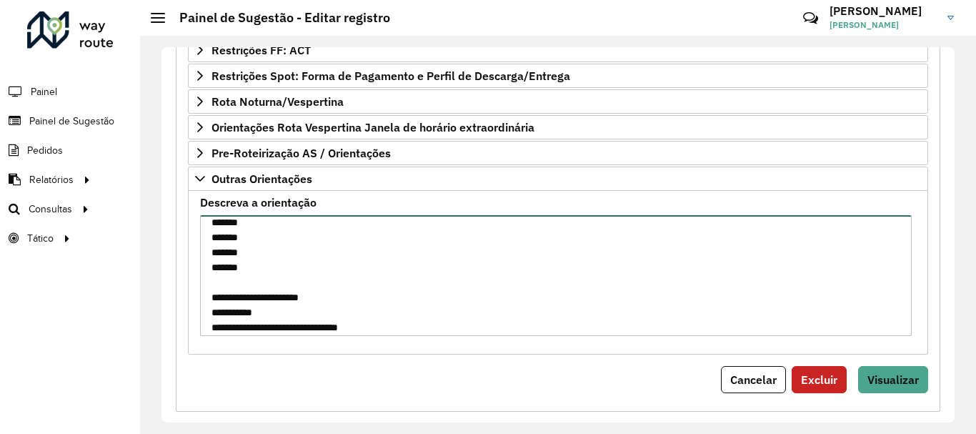
scroll to position [810, 0]
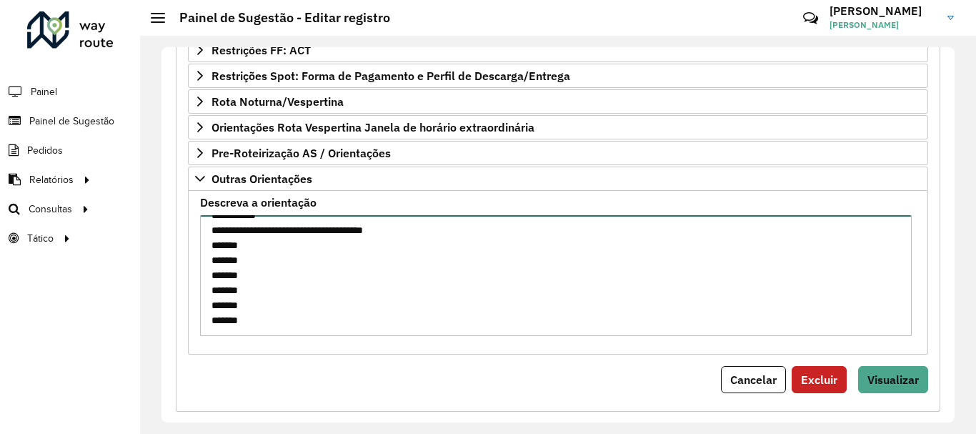
drag, startPoint x: 214, startPoint y: 226, endPoint x: 322, endPoint y: 331, distance: 150.6
click at [322, 331] on textarea "**********" at bounding box center [556, 275] width 712 height 121
